Goal: Transaction & Acquisition: Purchase product/service

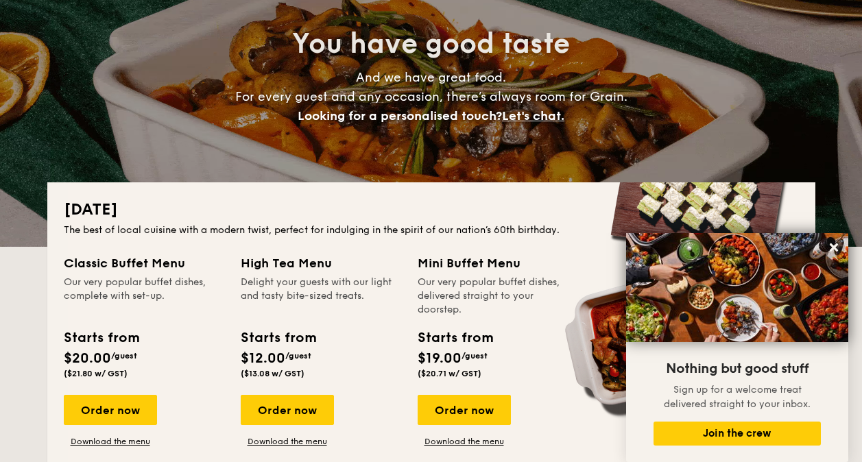
scroll to position [274, 0]
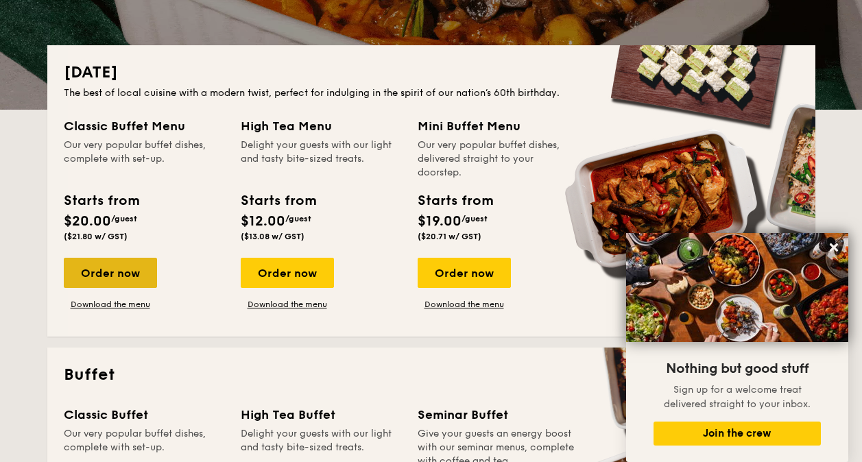
click at [95, 270] on div "Order now" at bounding box center [110, 273] width 93 height 30
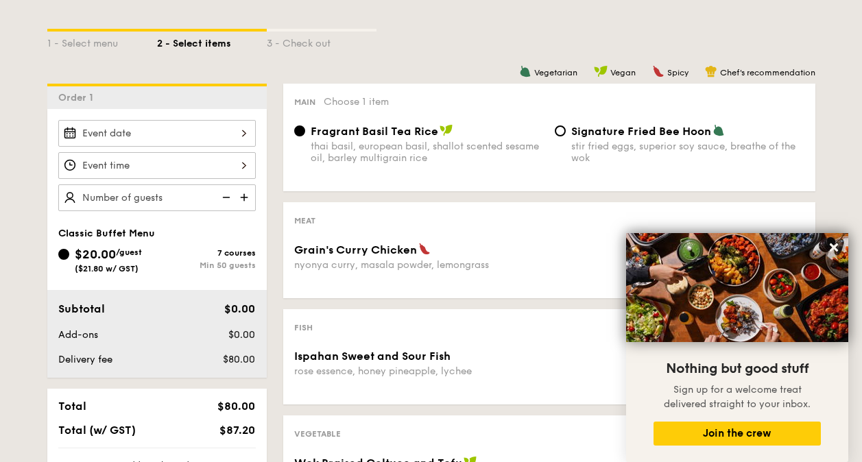
scroll to position [274, 0]
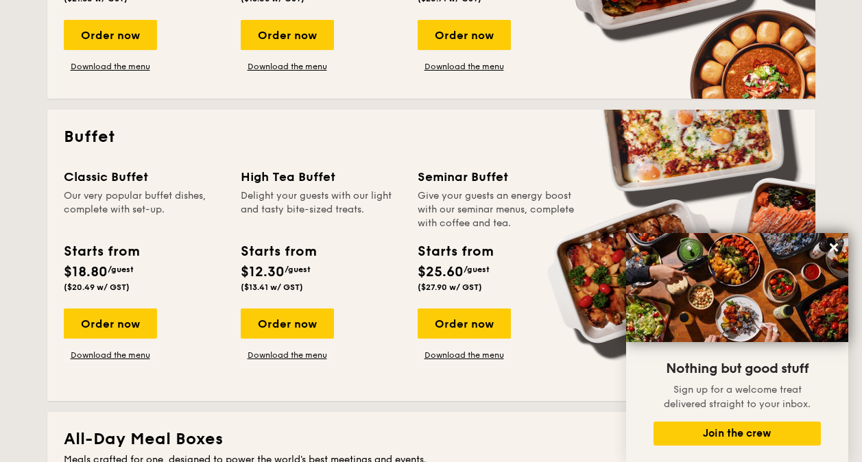
scroll to position [617, 0]
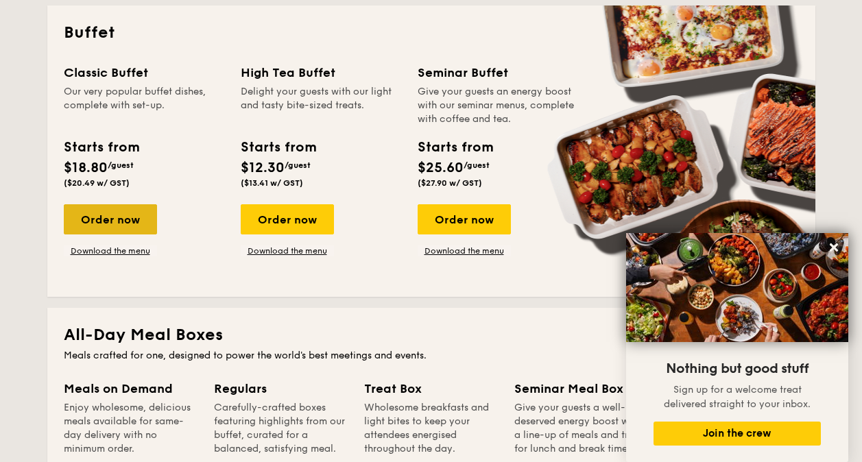
click at [130, 228] on div "Order now" at bounding box center [110, 219] width 93 height 30
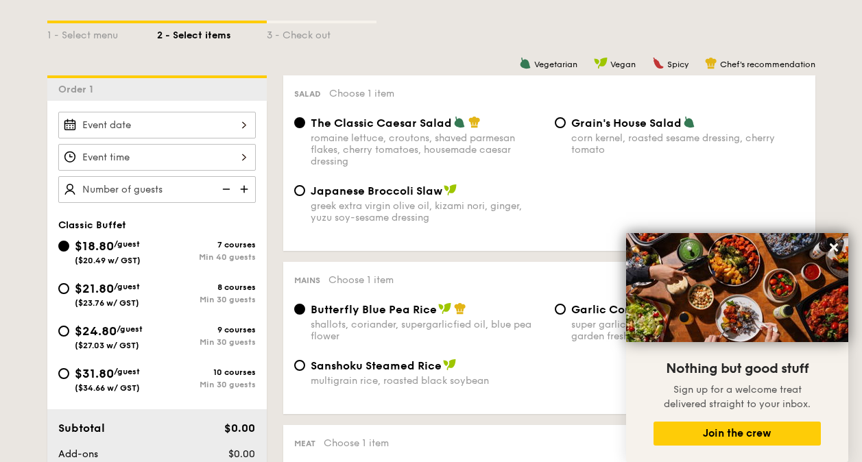
scroll to position [342, 0]
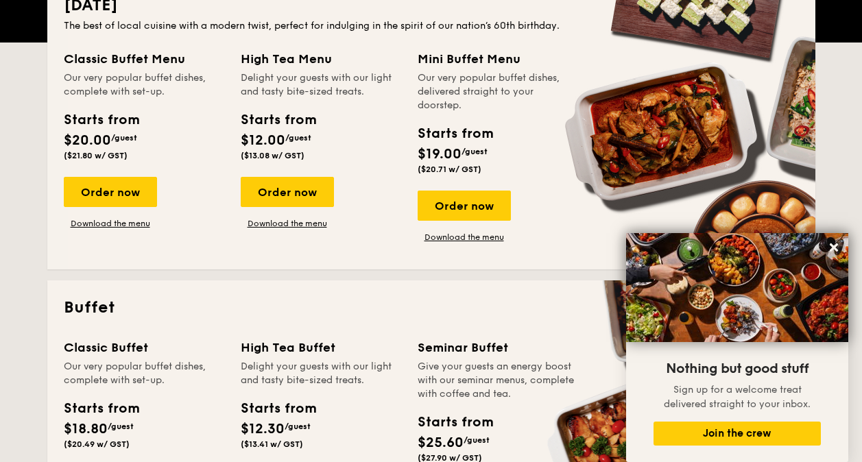
scroll to position [2044, 0]
